Goal: Transaction & Acquisition: Subscribe to service/newsletter

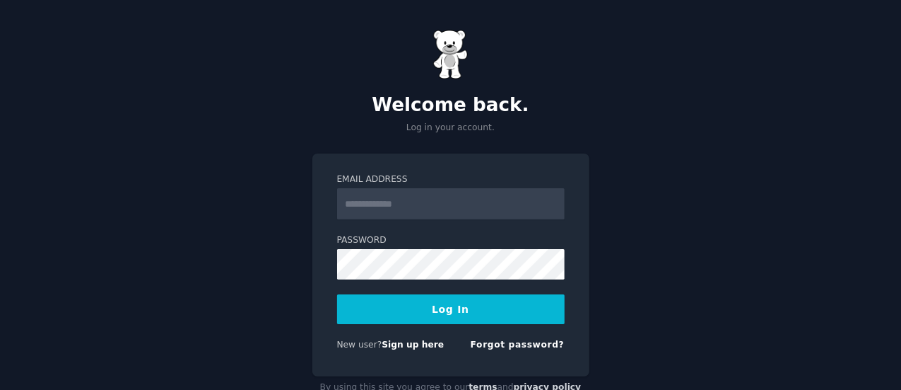
scroll to position [37, 0]
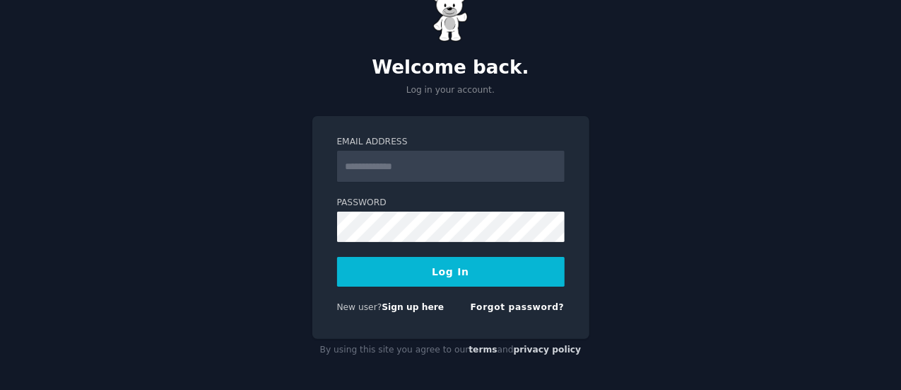
click at [443, 168] on input "Email Address" at bounding box center [451, 166] width 228 height 31
type input "**********"
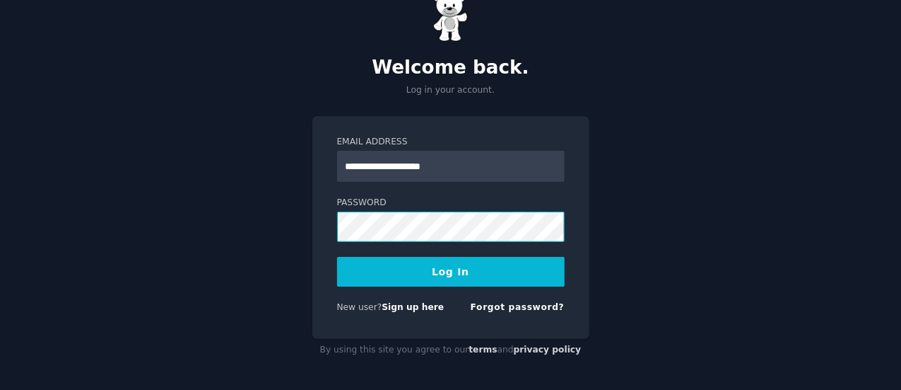
click at [337, 257] on button "Log In" at bounding box center [451, 272] width 228 height 30
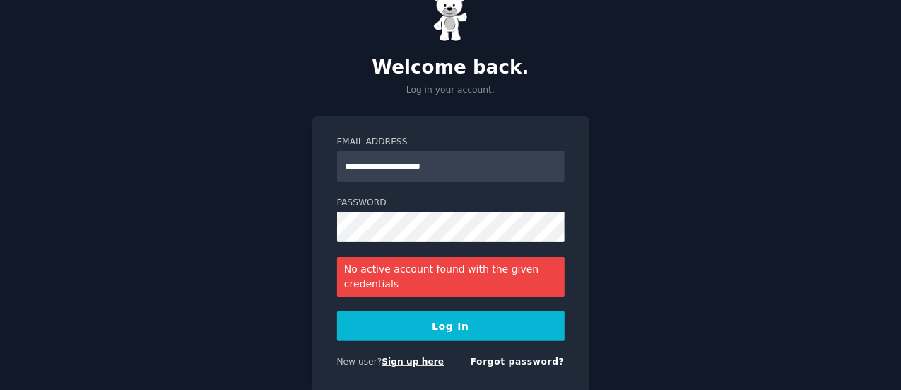
click at [410, 364] on link "Sign up here" at bounding box center [413, 361] width 62 height 10
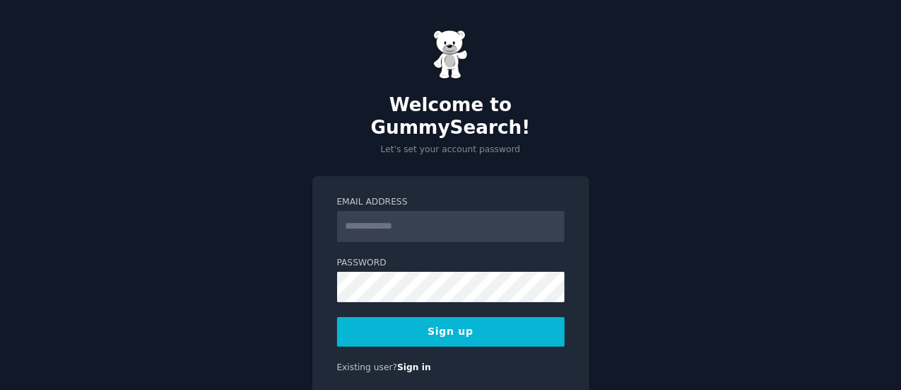
click at [533, 211] on input "Email Address" at bounding box center [451, 226] width 228 height 31
type input "**********"
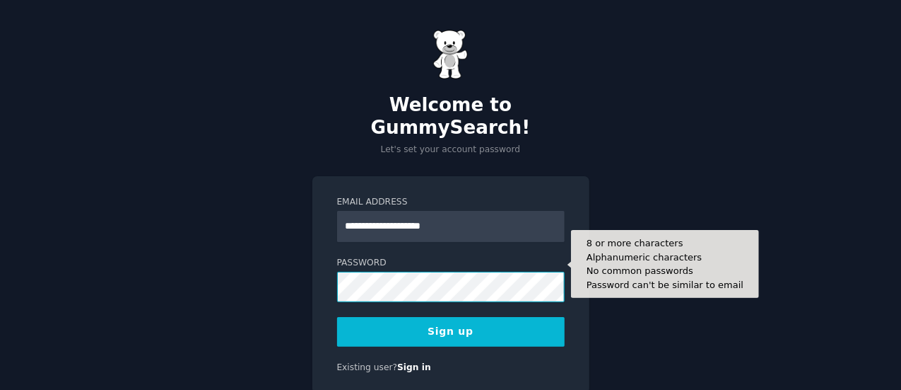
click at [337, 317] on button "Sign up" at bounding box center [451, 332] width 228 height 30
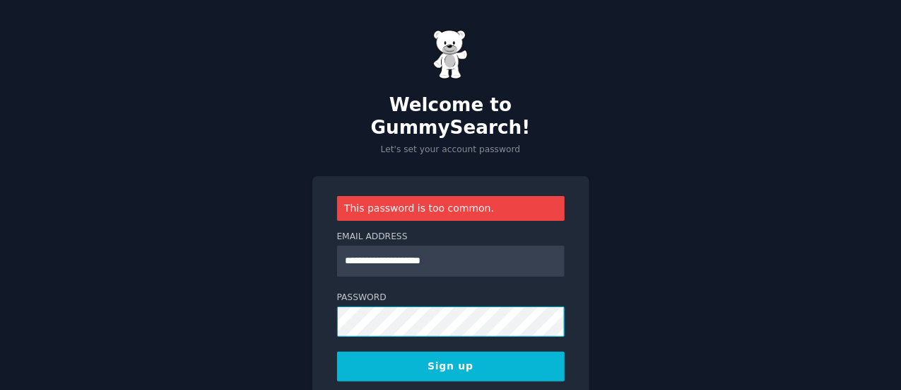
scroll to position [67, 0]
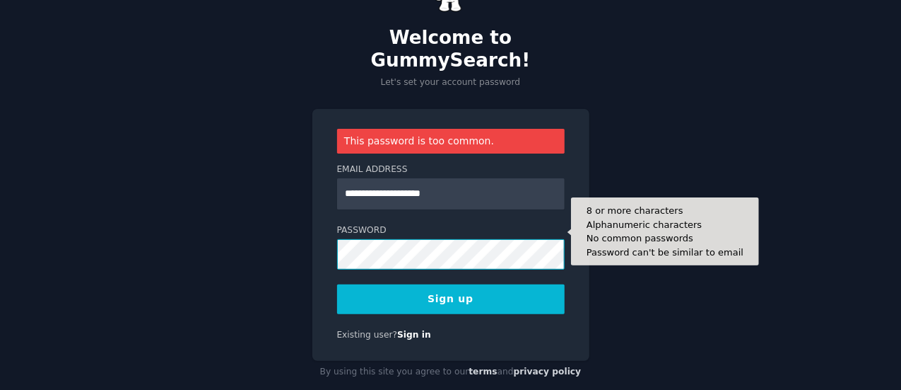
click at [337, 284] on button "Sign up" at bounding box center [451, 299] width 228 height 30
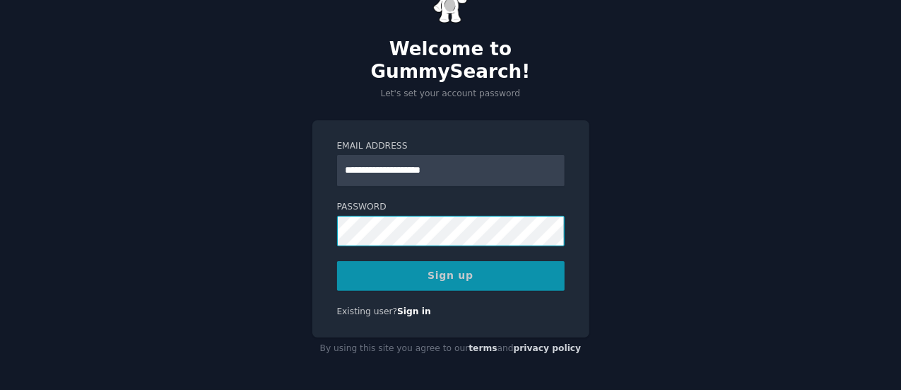
scroll to position [33, 0]
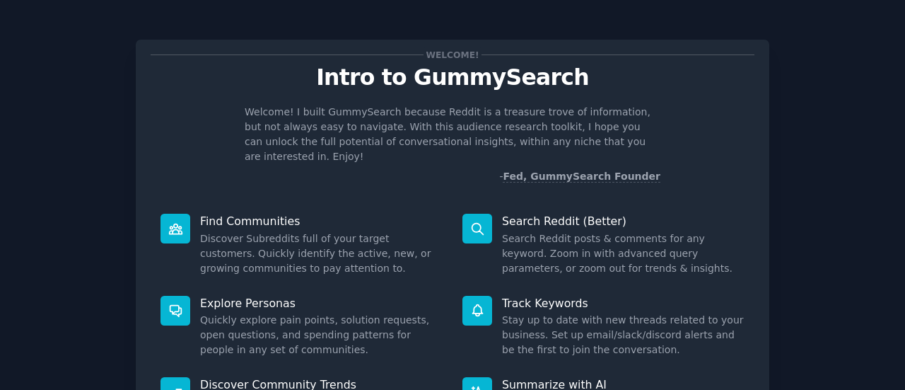
scroll to position [163, 0]
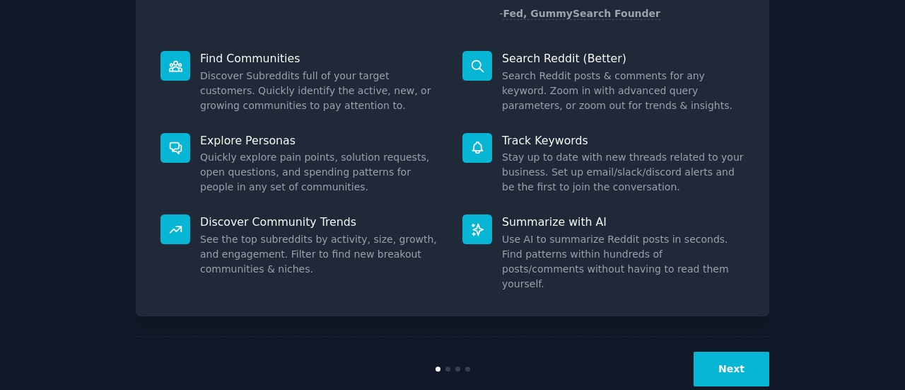
click at [739, 351] on button "Next" at bounding box center [732, 368] width 76 height 35
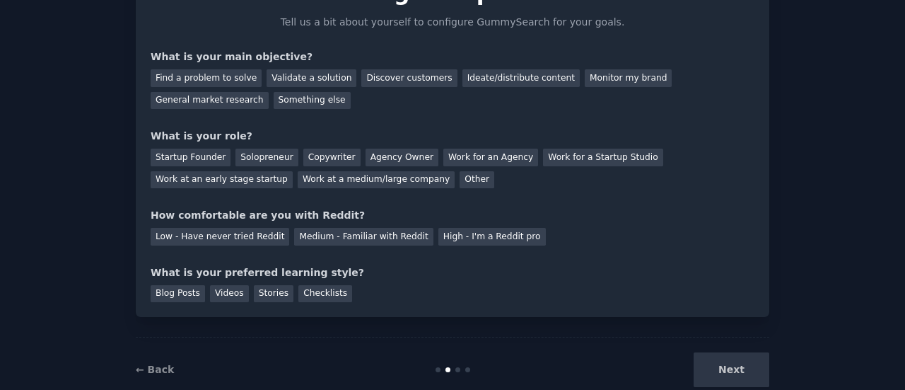
scroll to position [81, 0]
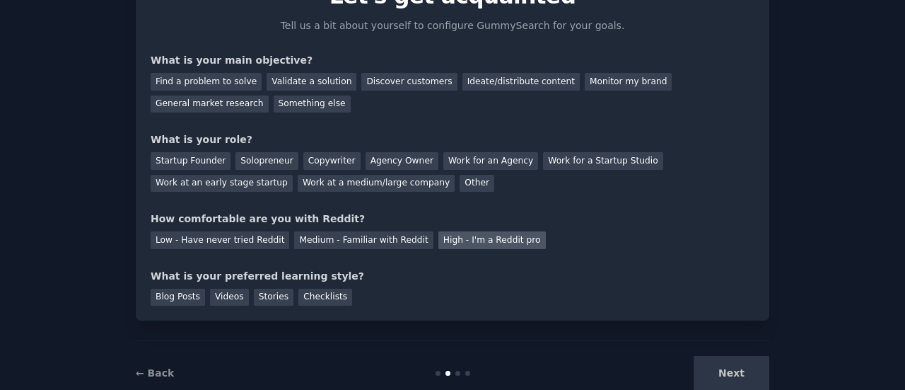
click at [438, 240] on div "High - I'm a Reddit pro" at bounding box center [491, 240] width 107 height 18
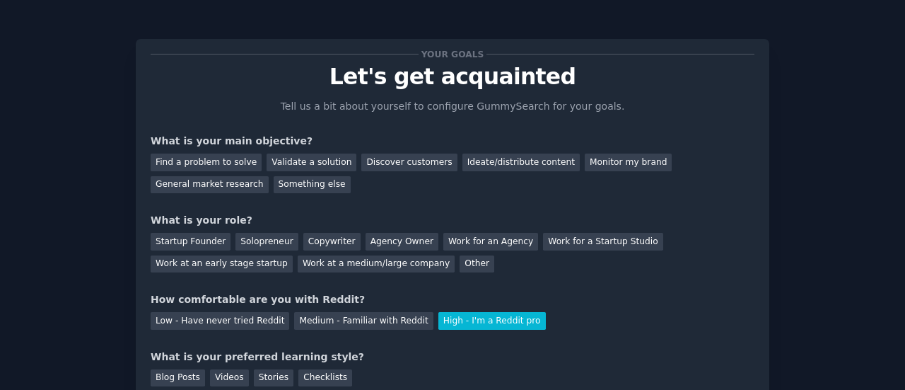
scroll to position [0, 0]
click at [489, 162] on div "Ideate/distribute content" at bounding box center [520, 163] width 117 height 18
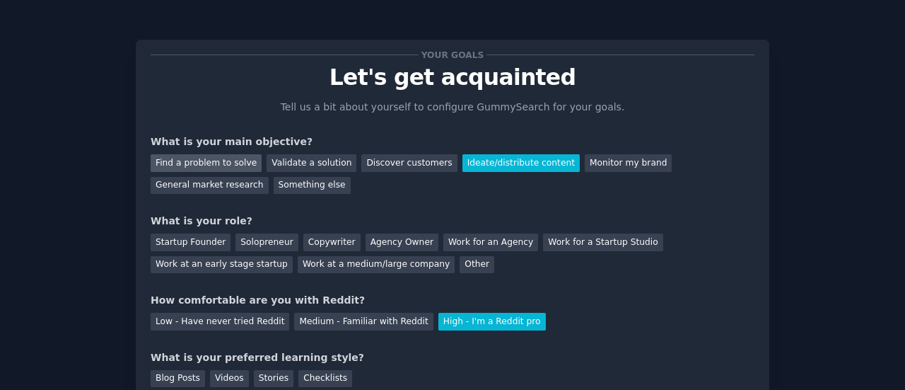
click at [221, 163] on div "Find a problem to solve" at bounding box center [206, 163] width 111 height 18
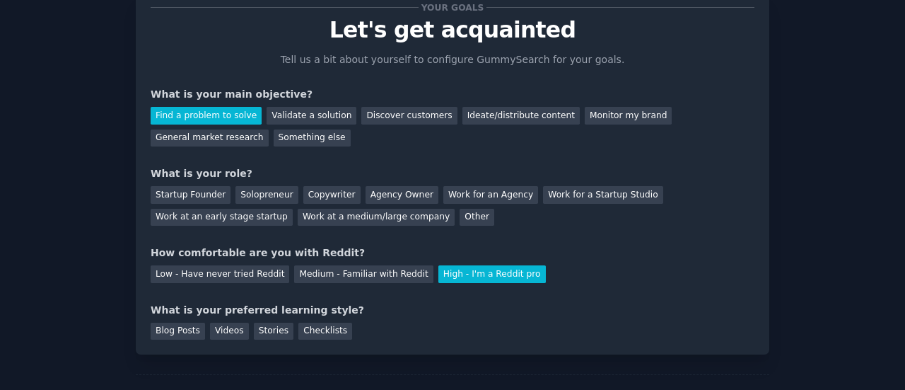
scroll to position [57, 0]
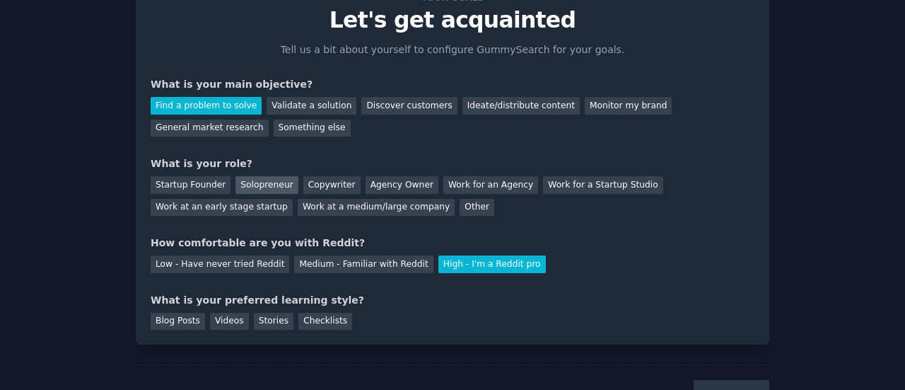
click at [267, 186] on div "Solopreneur" at bounding box center [266, 185] width 62 height 18
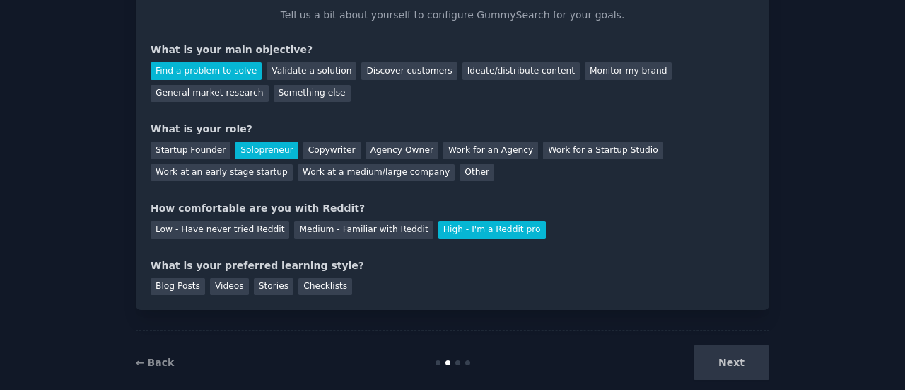
scroll to position [95, 0]
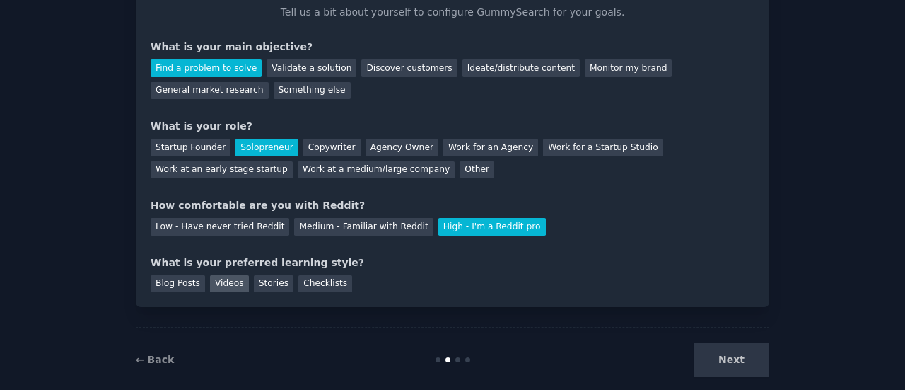
click at [220, 279] on div "Videos" at bounding box center [229, 284] width 39 height 18
click at [748, 373] on button "Next" at bounding box center [732, 359] width 76 height 35
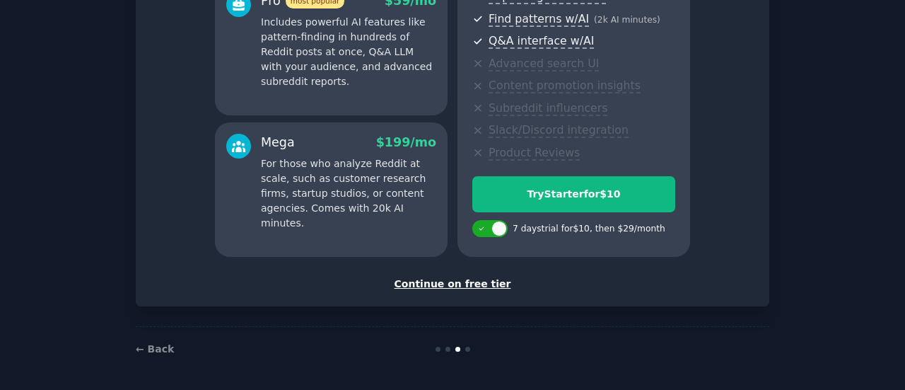
scroll to position [287, 0]
click at [479, 286] on div "Continue on free tier" at bounding box center [453, 283] width 604 height 15
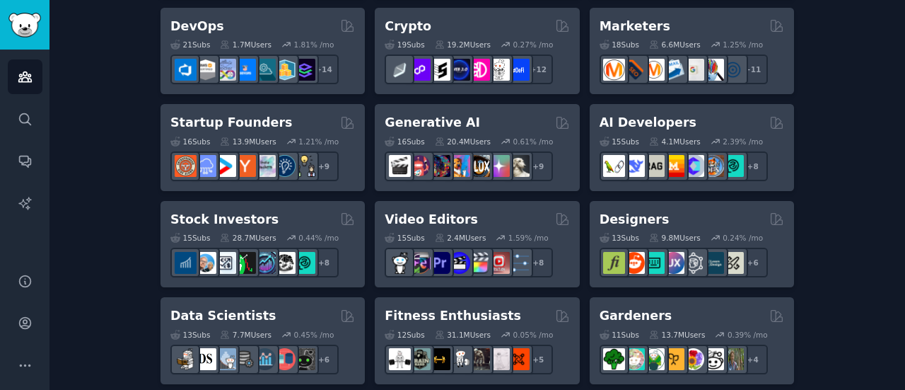
scroll to position [361, 0]
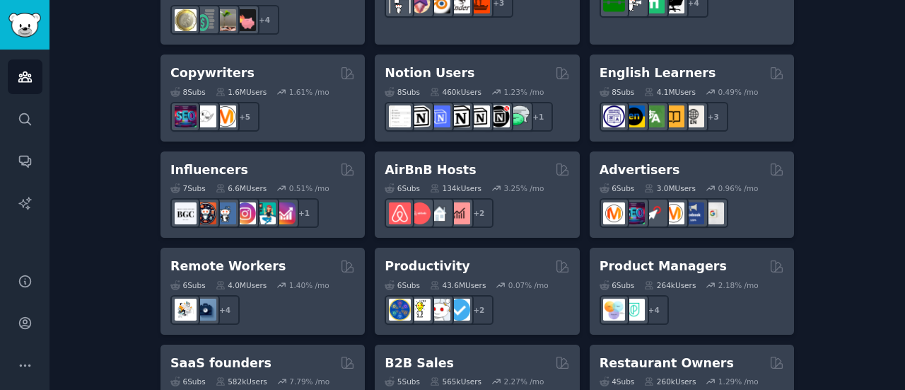
scroll to position [1143, 0]
